Goal: Task Accomplishment & Management: Complete application form

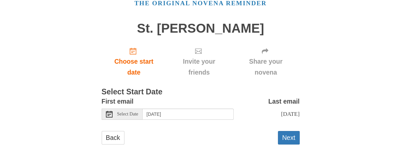
scroll to position [40, 0]
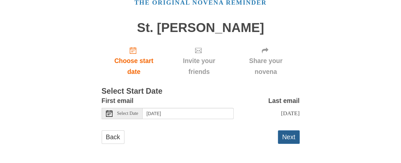
click at [290, 138] on button "Next" at bounding box center [289, 138] width 22 height 14
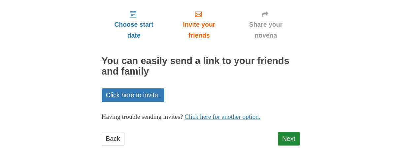
scroll to position [71, 0]
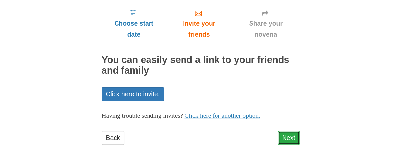
click at [298, 135] on link "Next" at bounding box center [289, 138] width 22 height 14
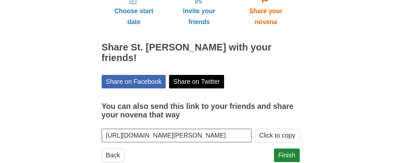
scroll to position [91, 0]
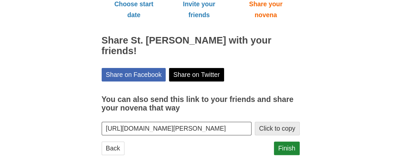
click at [285, 122] on button "Click to copy" at bounding box center [277, 129] width 45 height 14
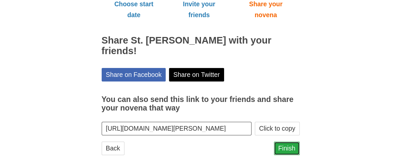
click at [287, 142] on link "Finish" at bounding box center [287, 149] width 26 height 14
